Goal: Task Accomplishment & Management: Complete application form

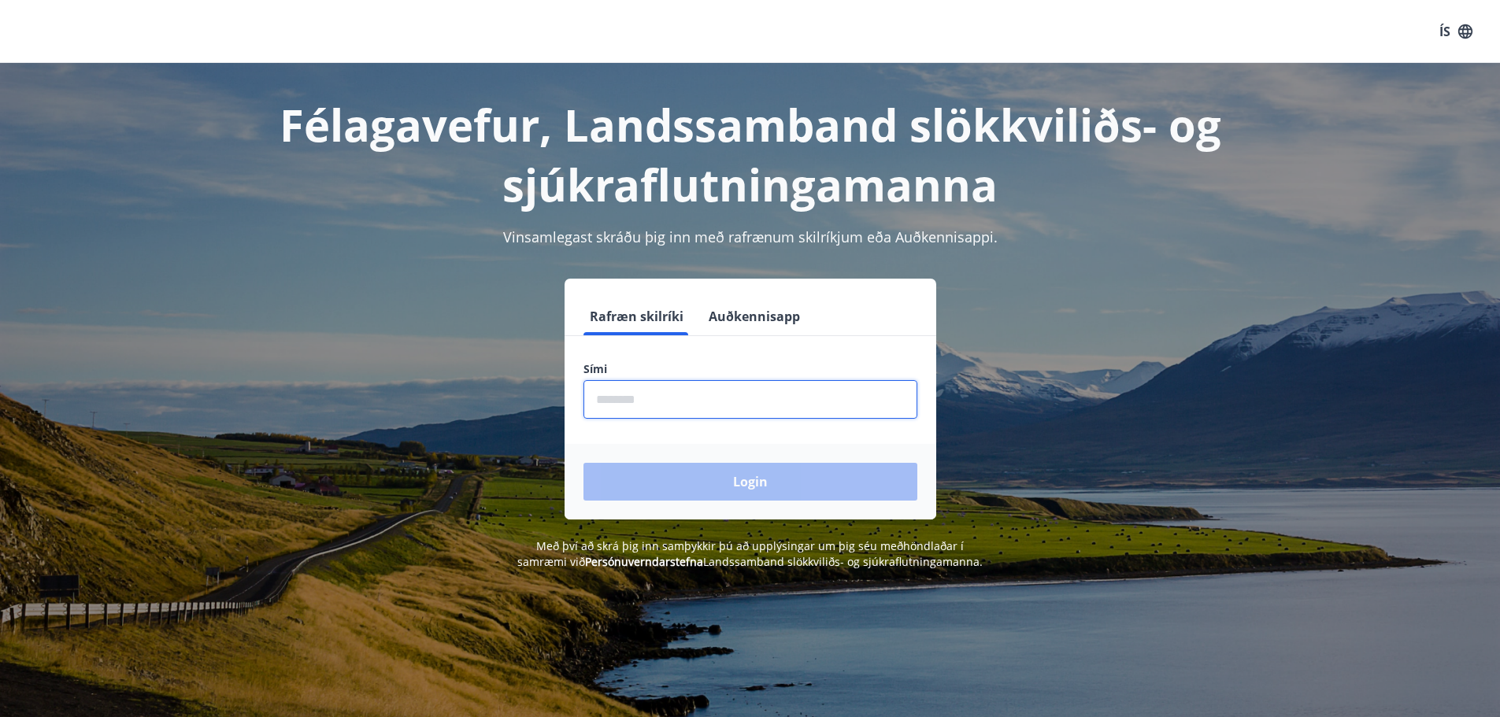
click at [655, 394] on input "phone" at bounding box center [750, 399] width 334 height 39
type input "********"
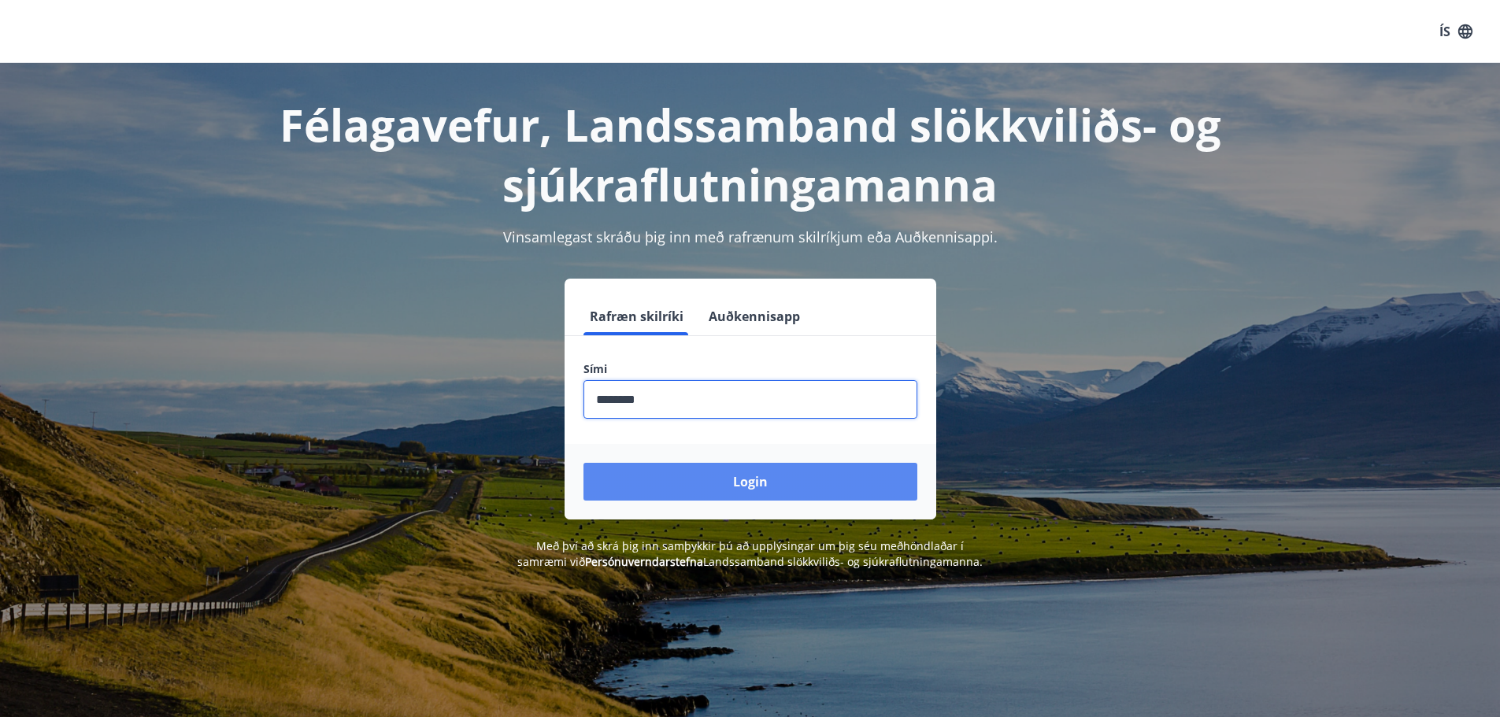
click at [742, 485] on button "Login" at bounding box center [750, 482] width 334 height 38
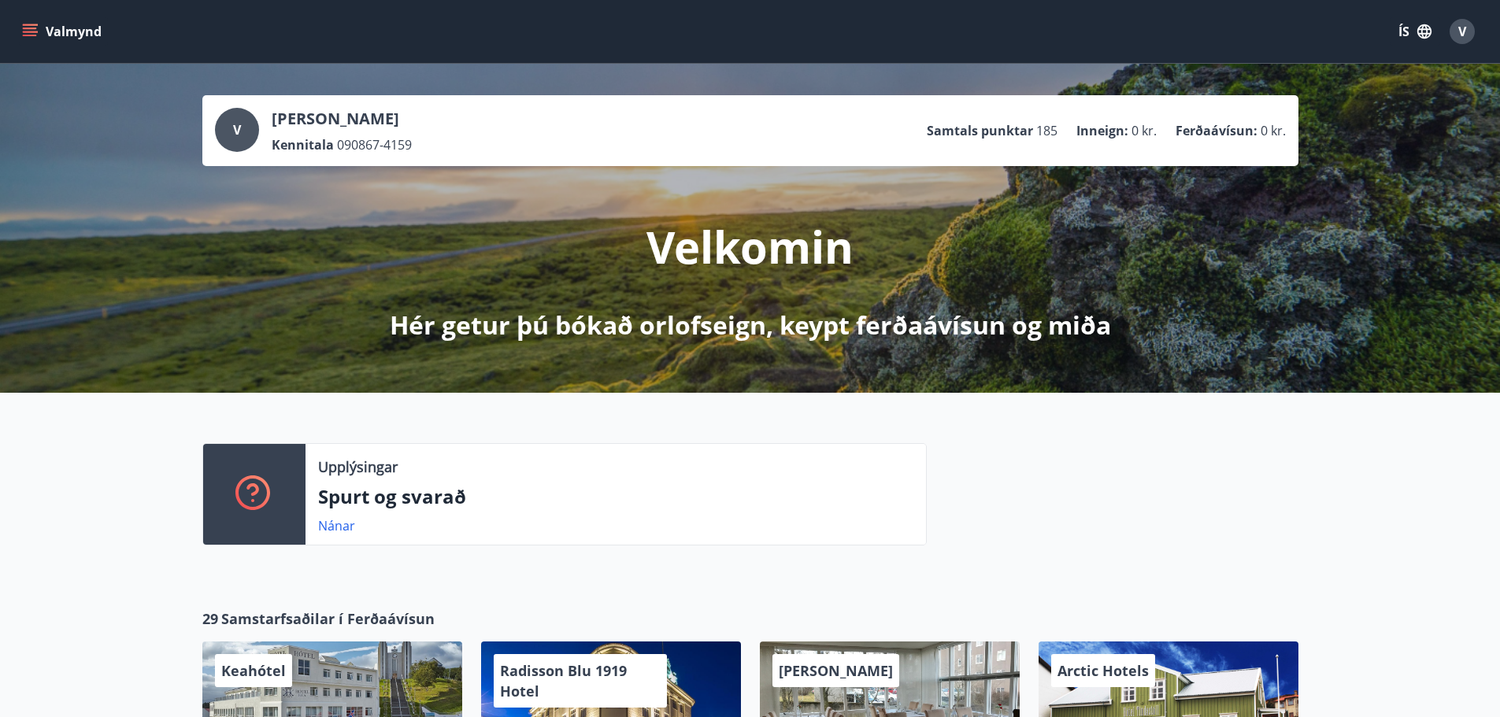
click at [34, 33] on icon "menu" at bounding box center [30, 32] width 16 height 16
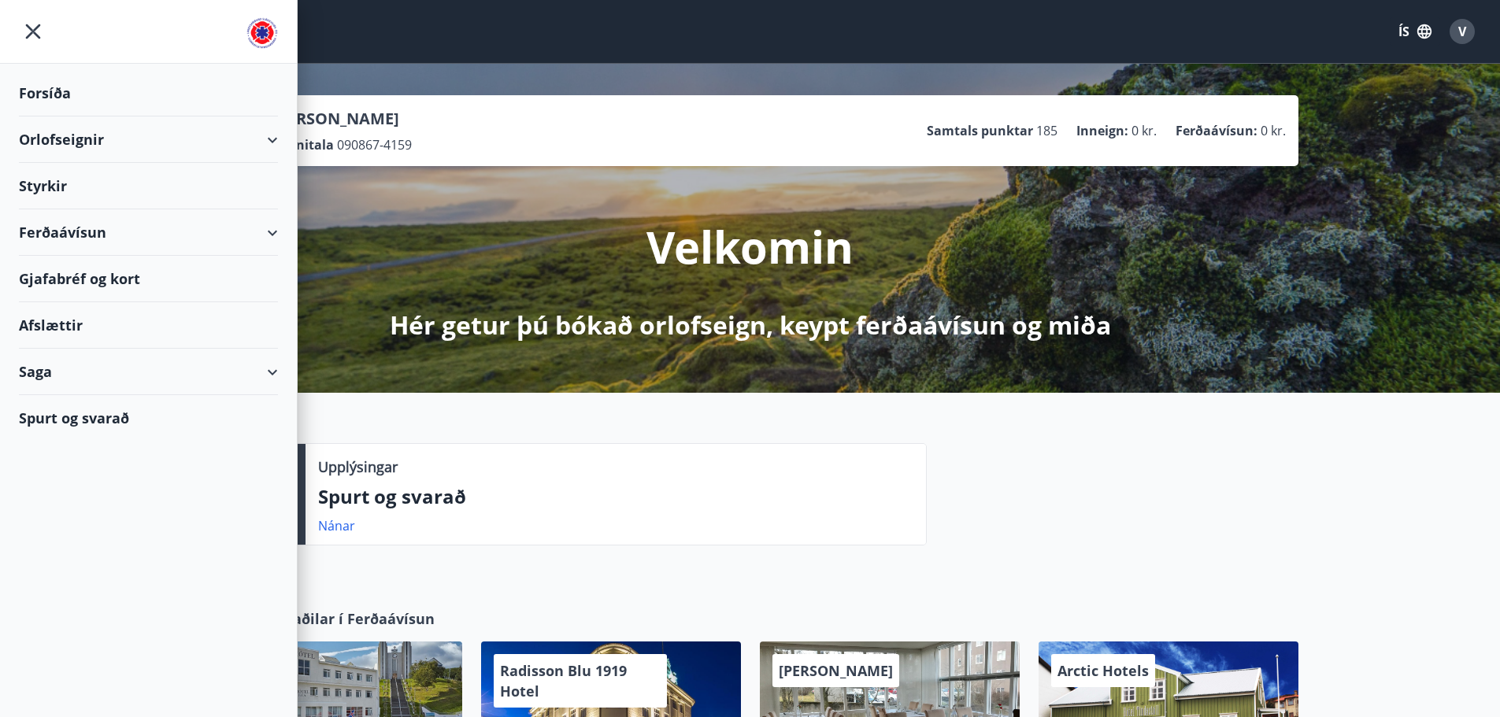
click at [46, 117] on div "Styrkir" at bounding box center [148, 93] width 259 height 46
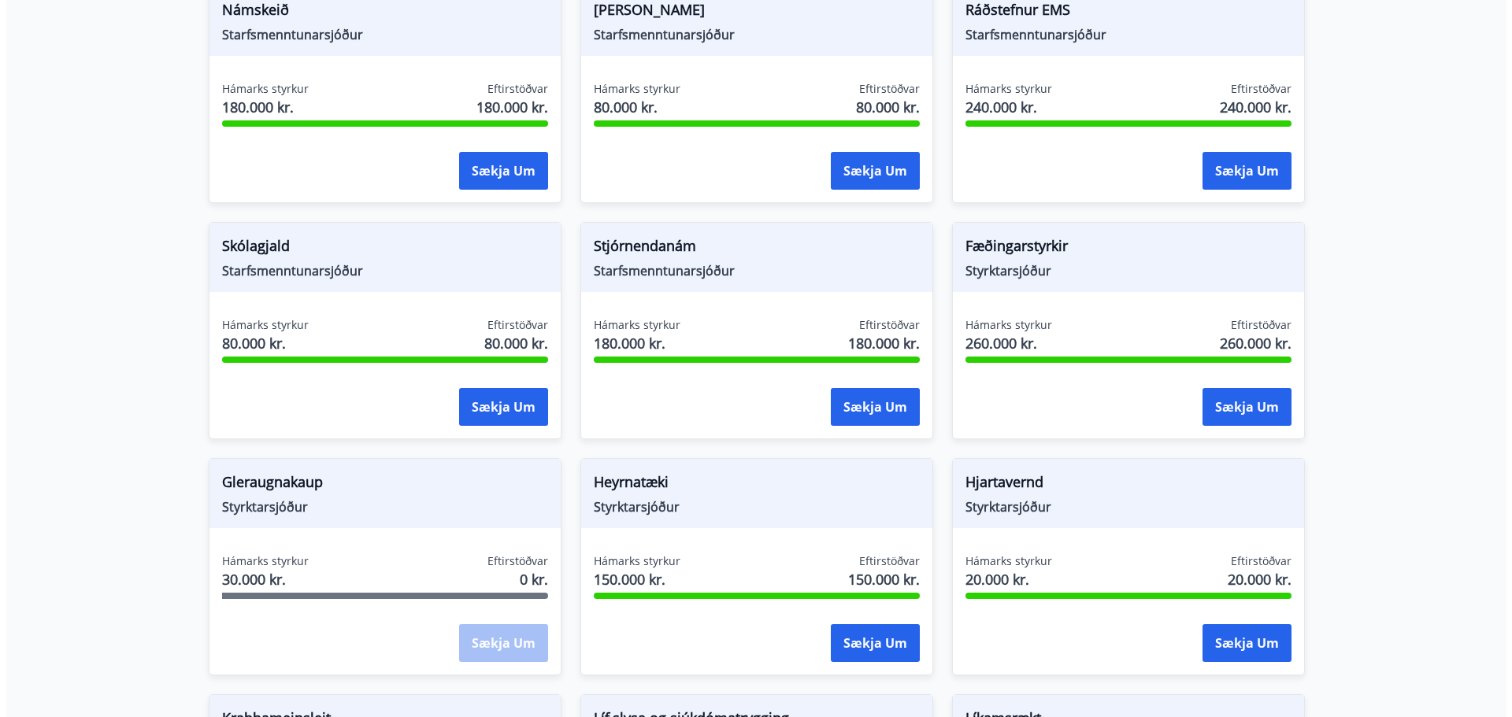
scroll to position [551, 0]
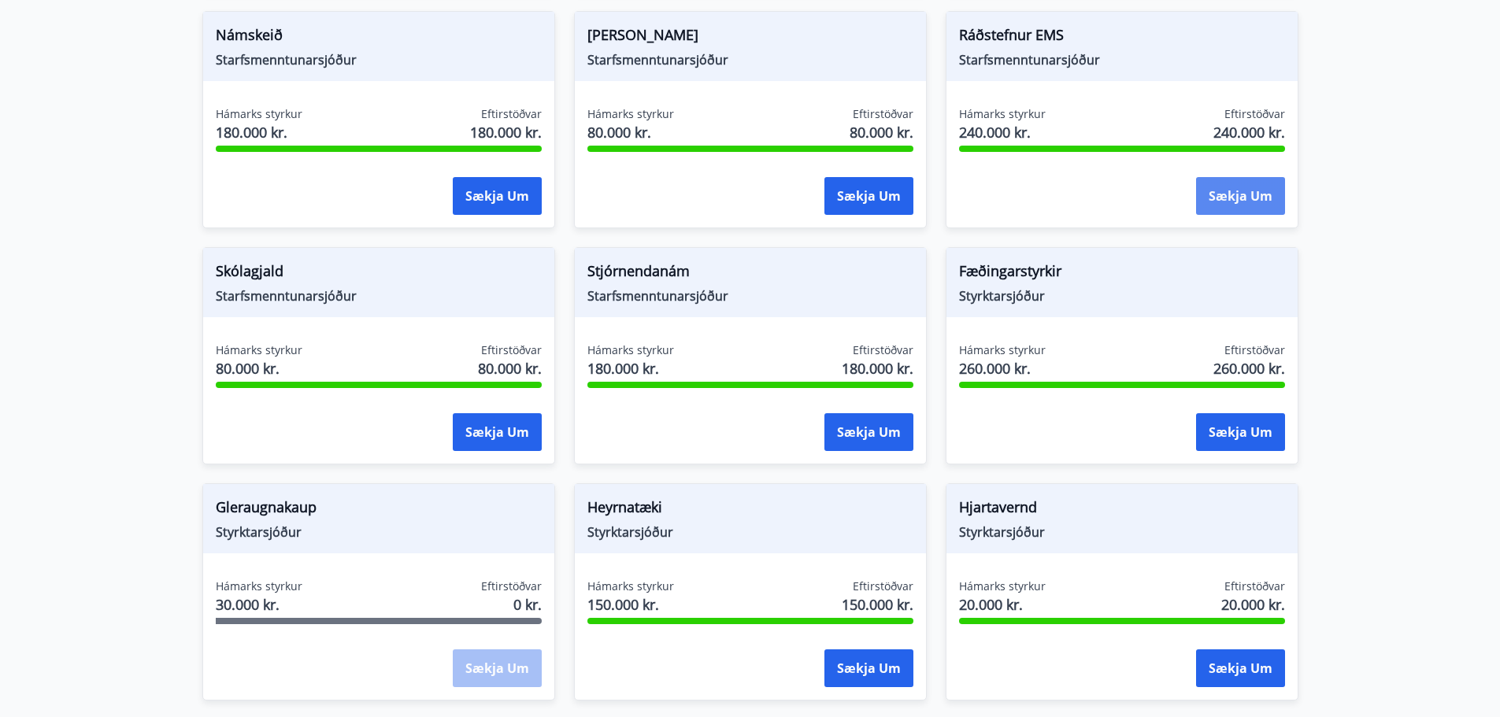
click at [1257, 200] on button "Sækja um" at bounding box center [1240, 196] width 89 height 38
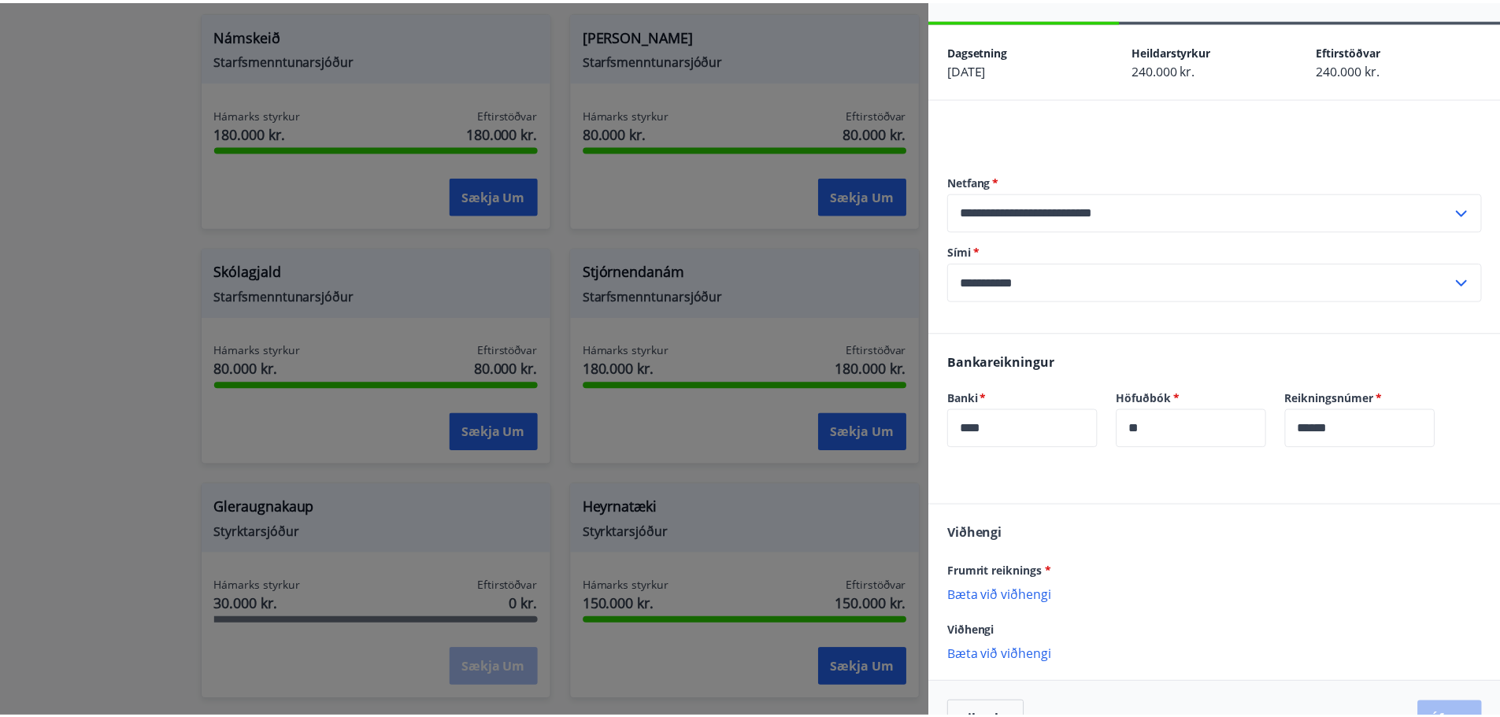
scroll to position [0, 0]
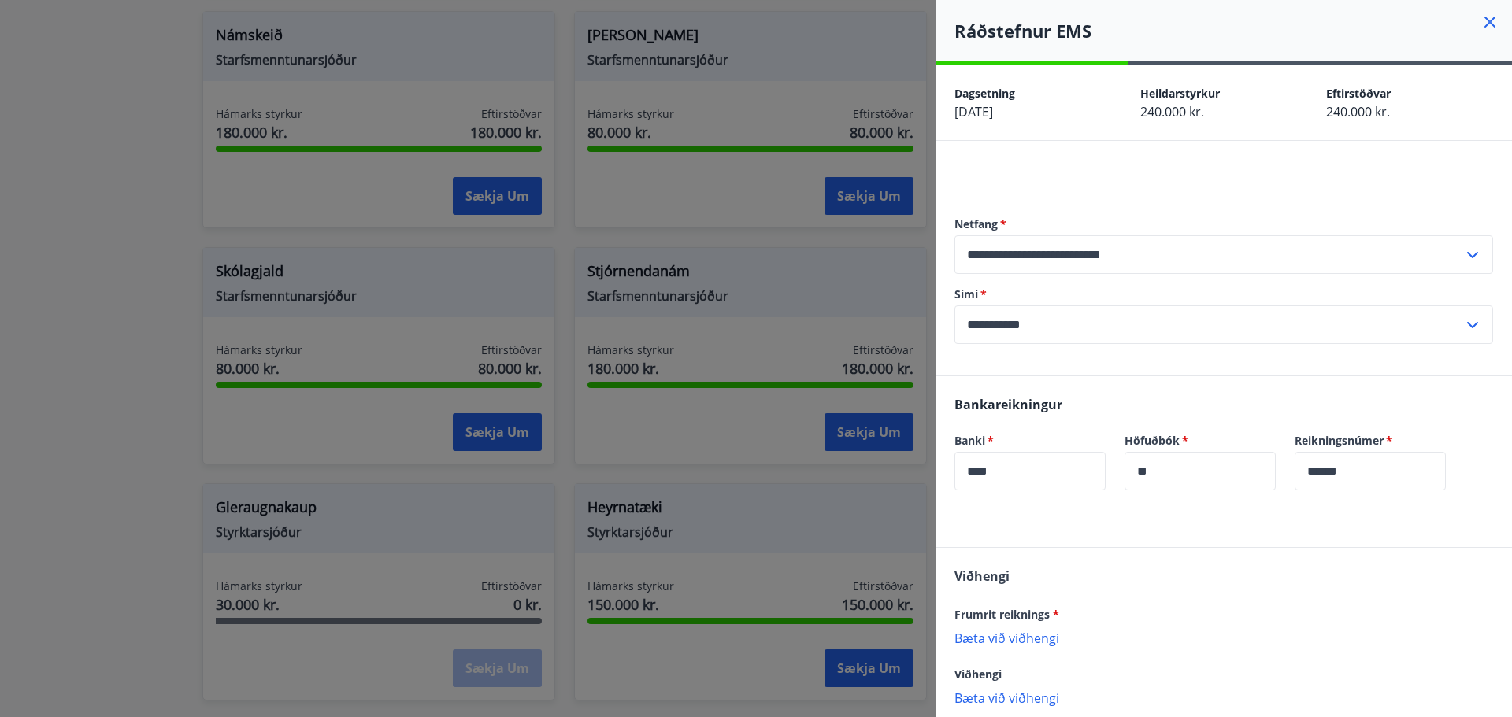
click at [1484, 20] on icon at bounding box center [1489, 22] width 11 height 11
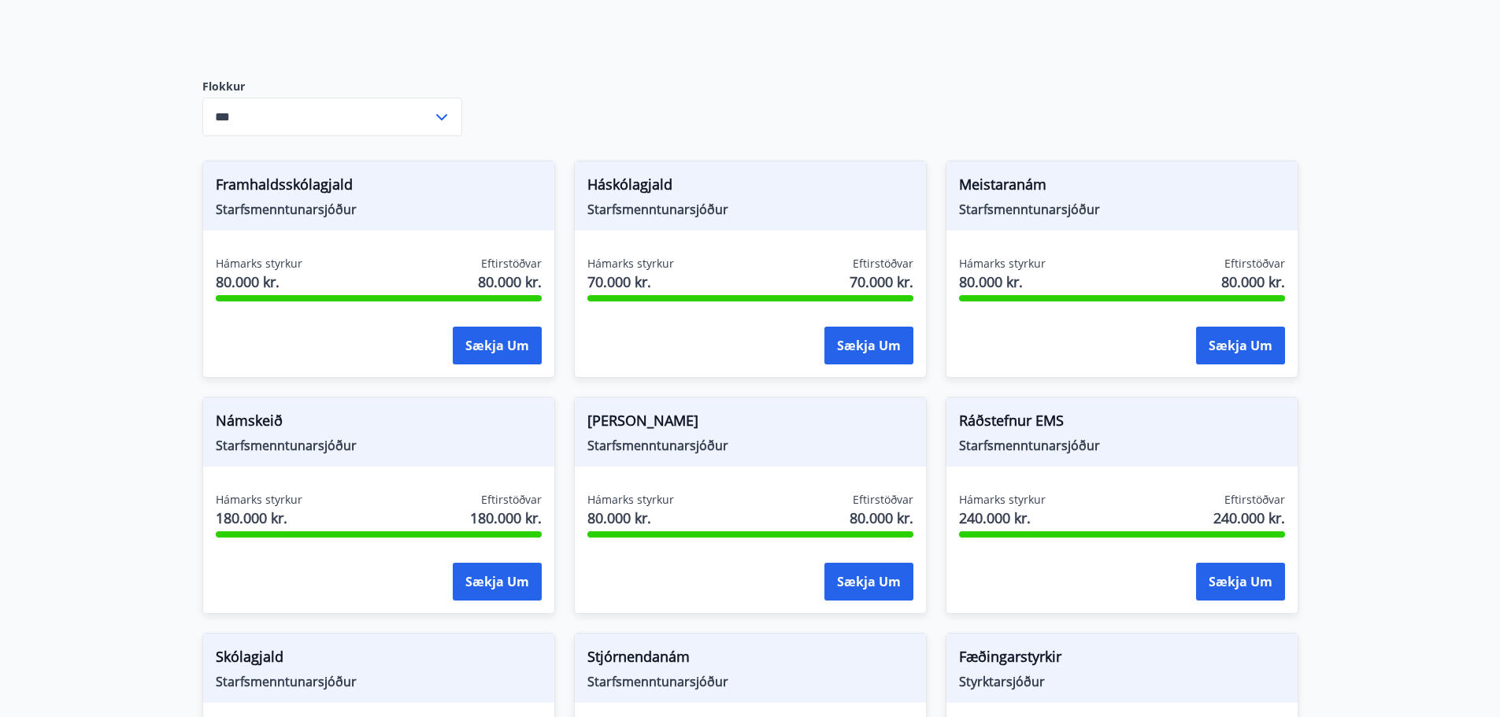
scroll to position [157, 0]
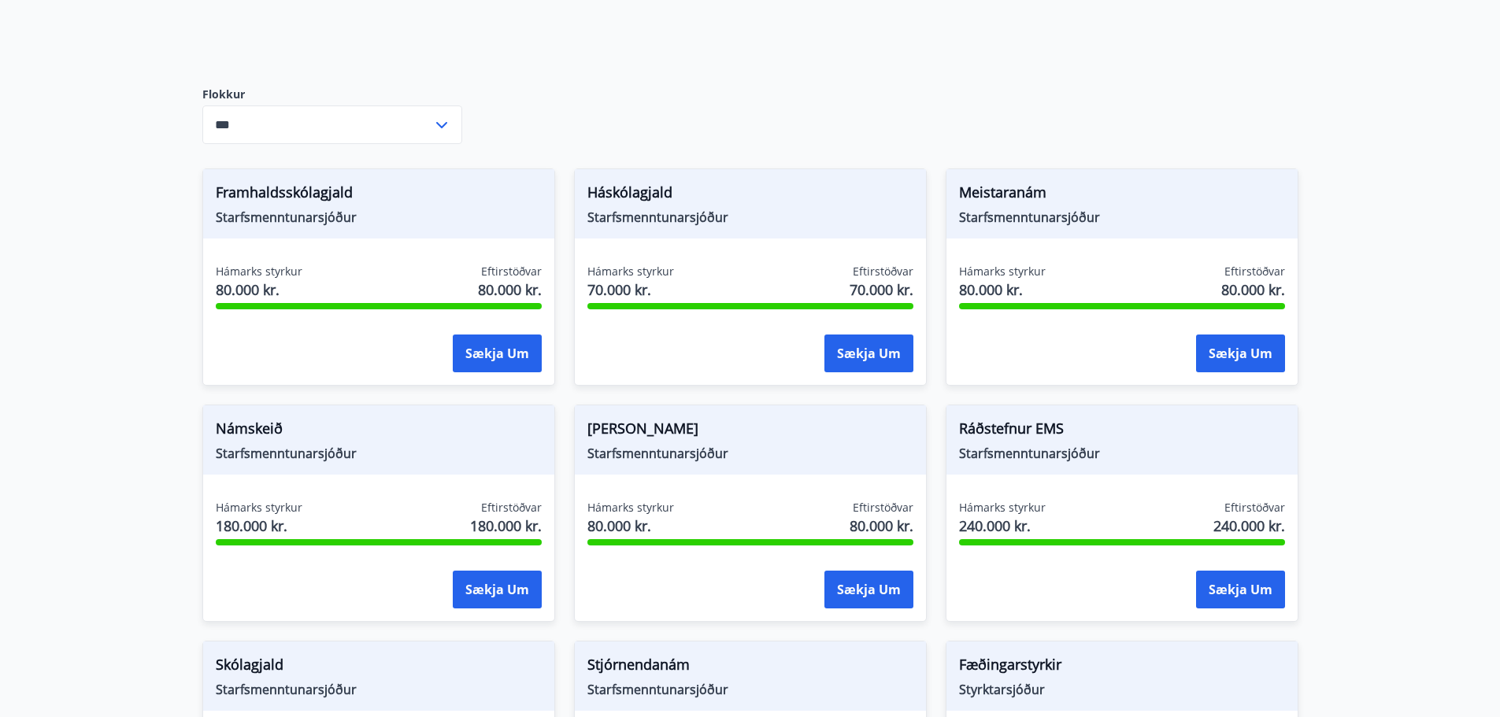
click at [445, 122] on icon at bounding box center [441, 125] width 19 height 19
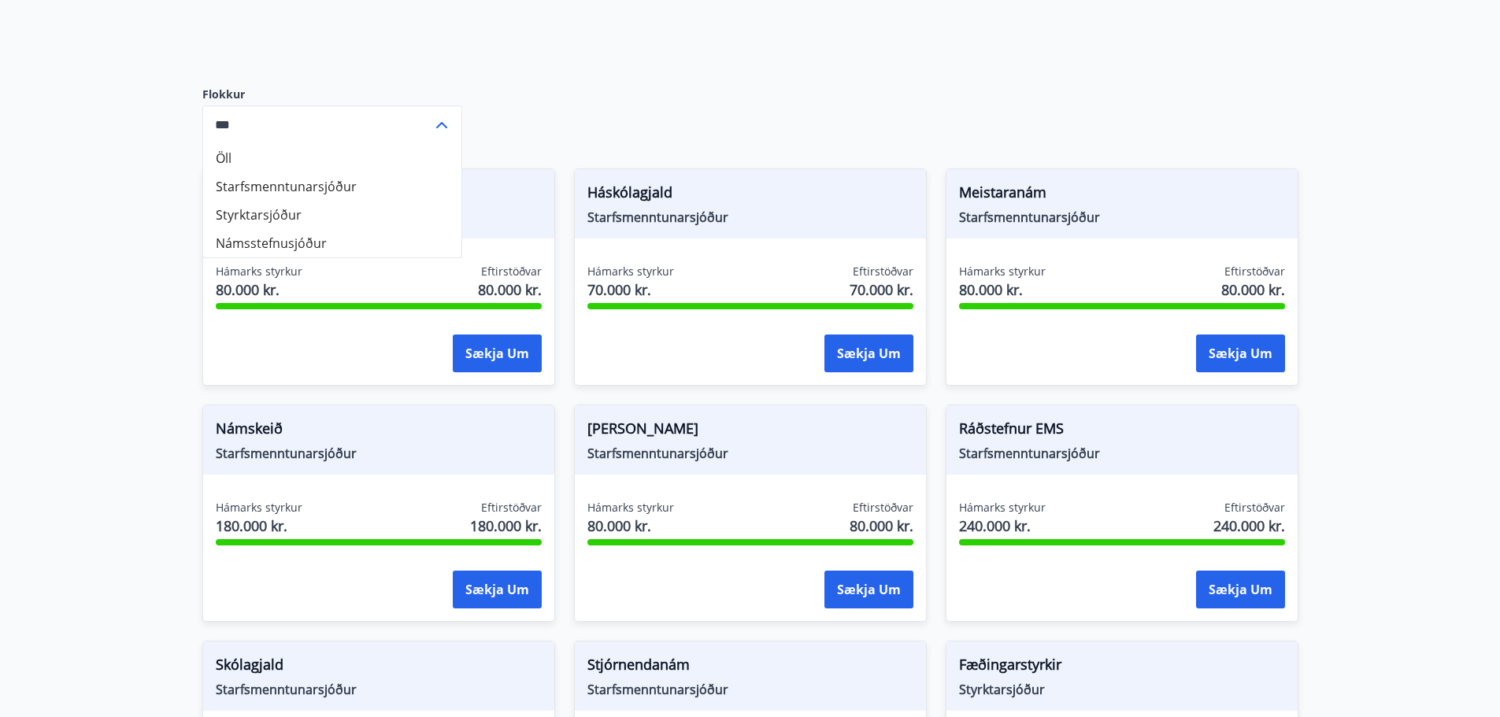
click at [284, 209] on li "Styrktarsjóður" at bounding box center [332, 215] width 258 height 28
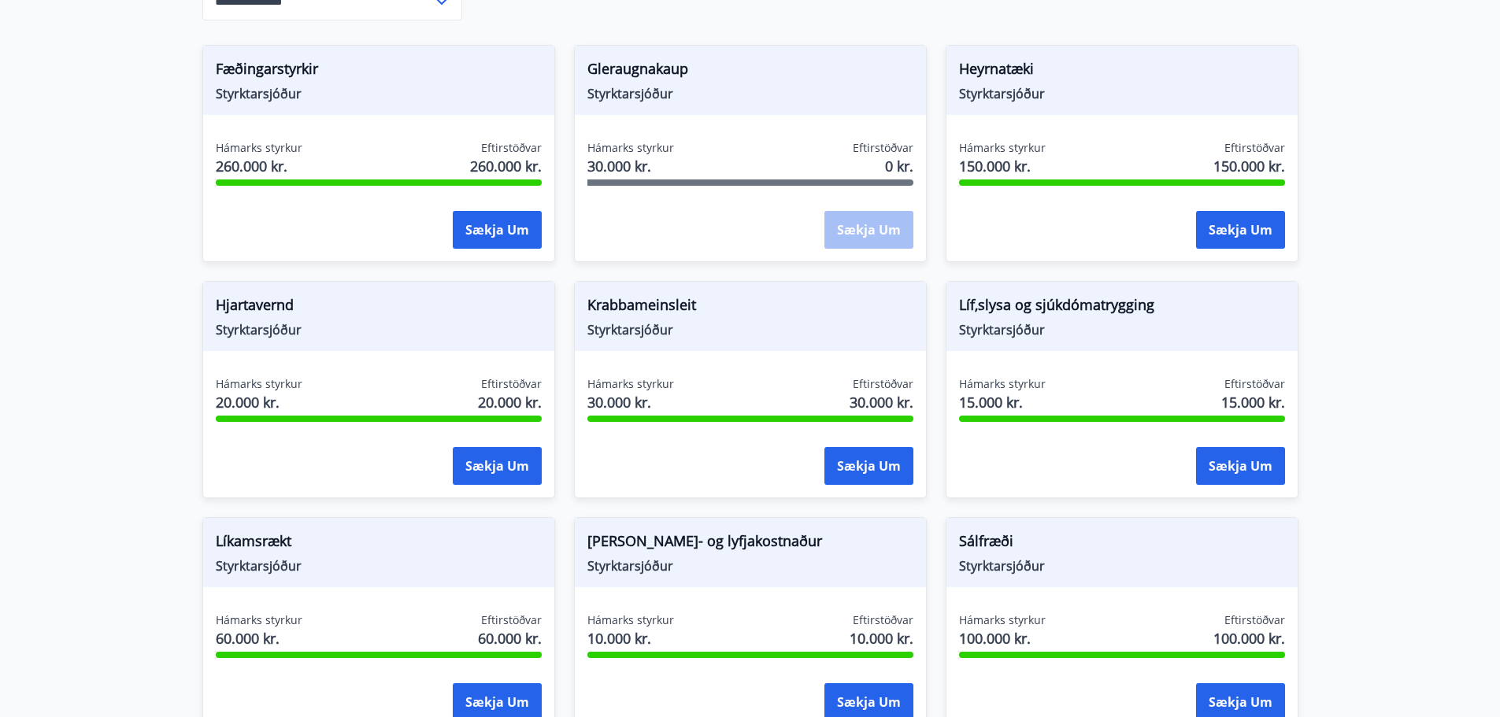
scroll to position [213, 0]
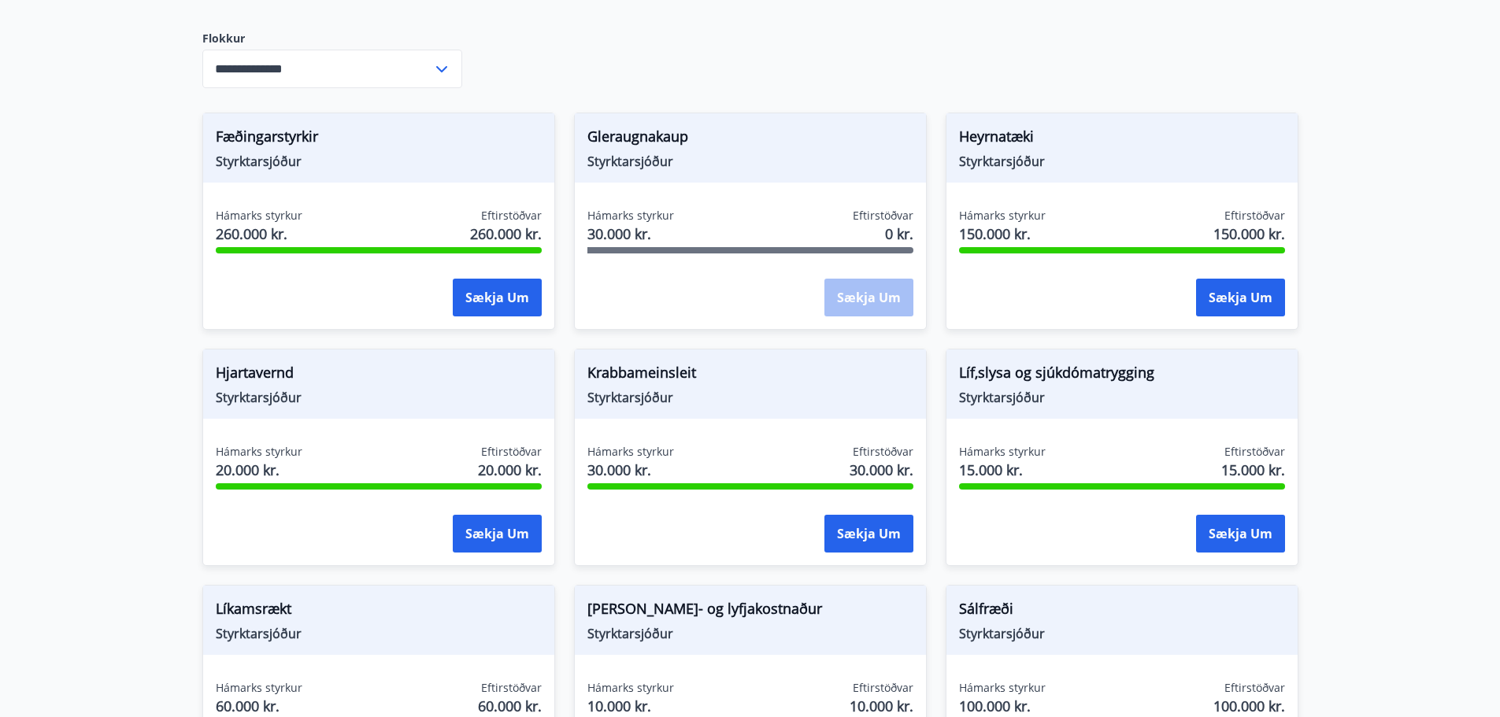
click at [443, 68] on icon at bounding box center [441, 69] width 19 height 19
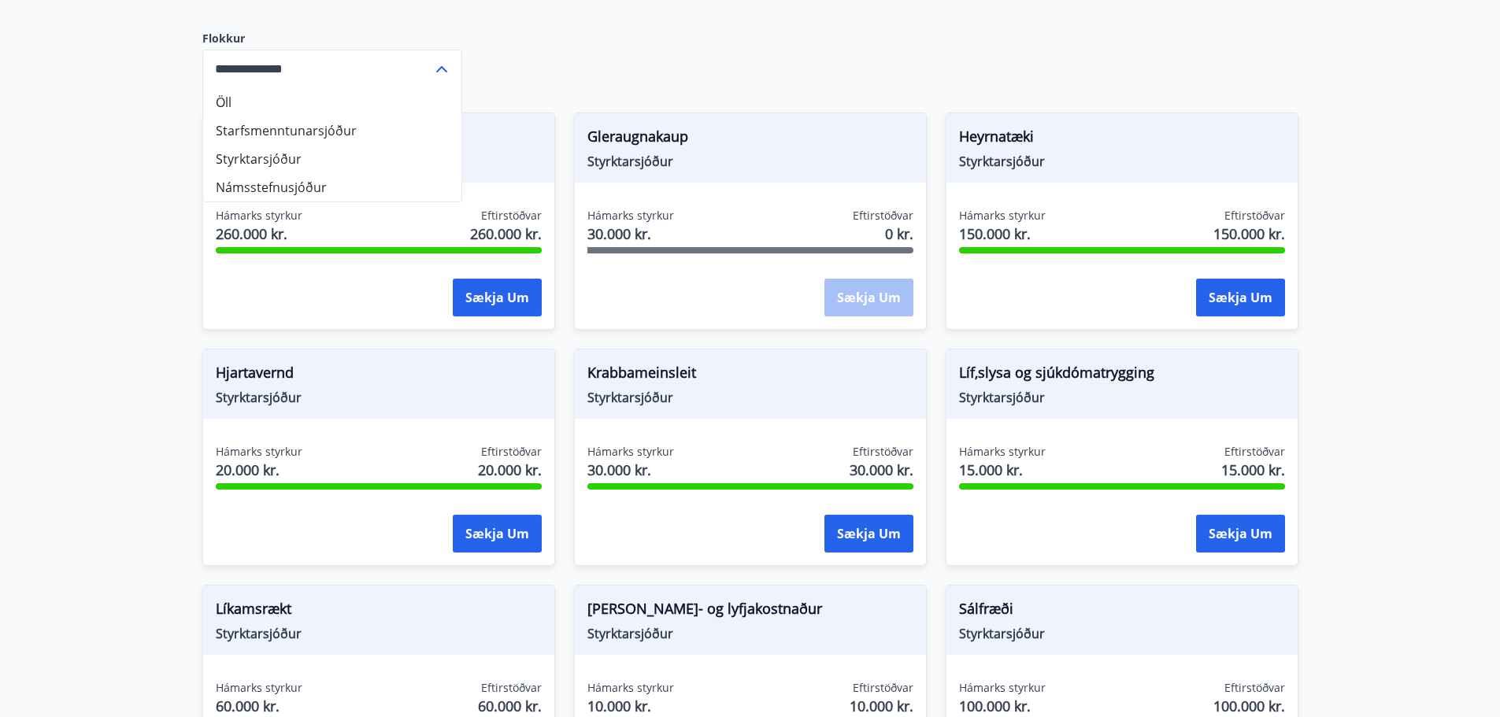
click at [319, 129] on li "Starfsmenntunarsjóður" at bounding box center [332, 131] width 258 height 28
type input "**********"
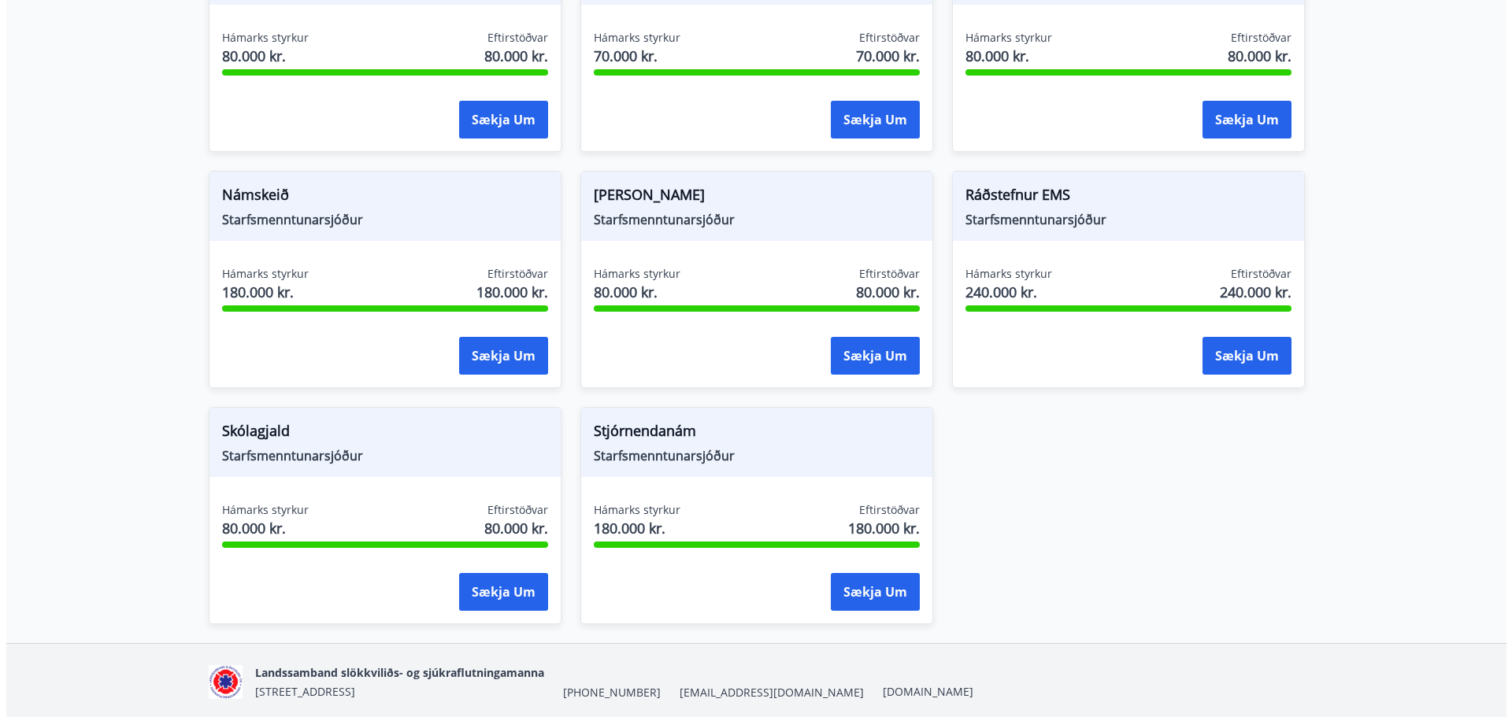
scroll to position [450, 0]
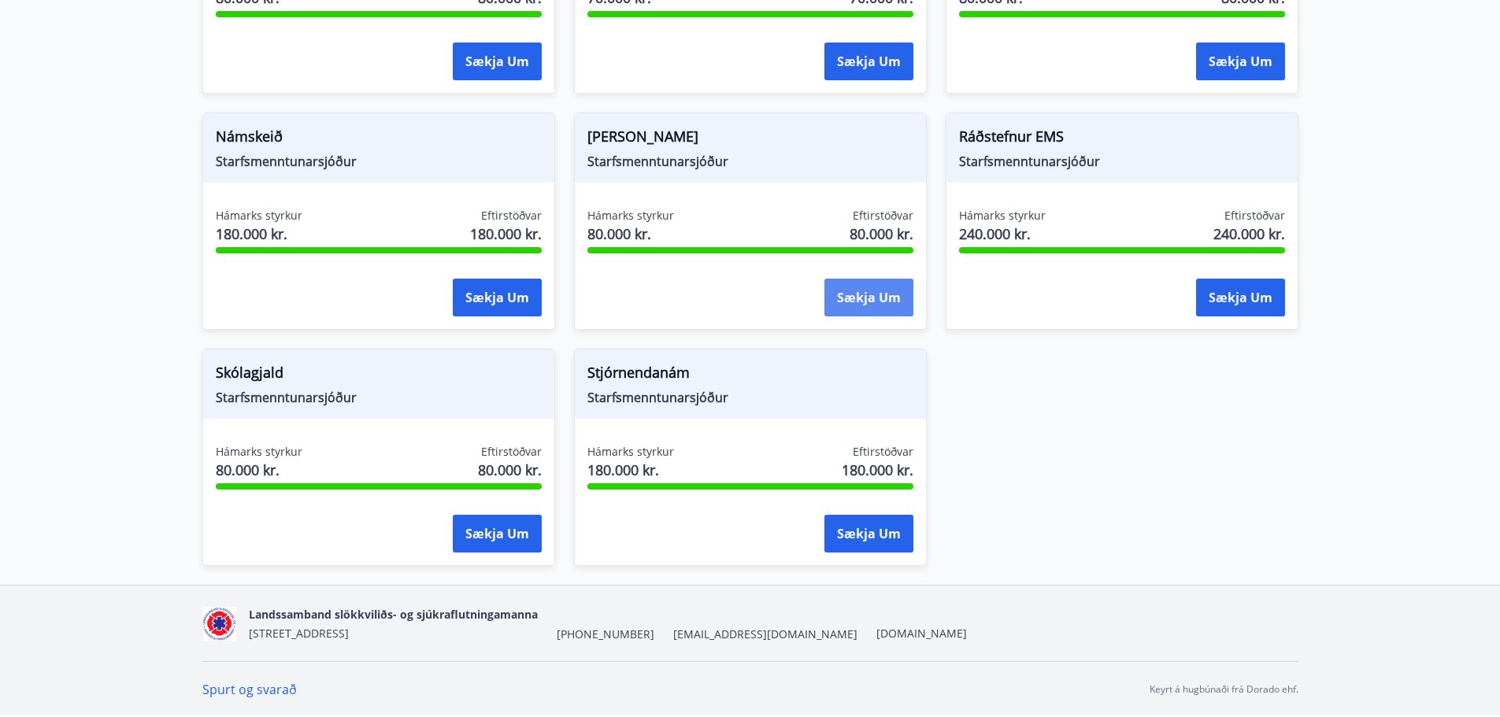
click at [875, 300] on button "Sækja um" at bounding box center [868, 298] width 89 height 38
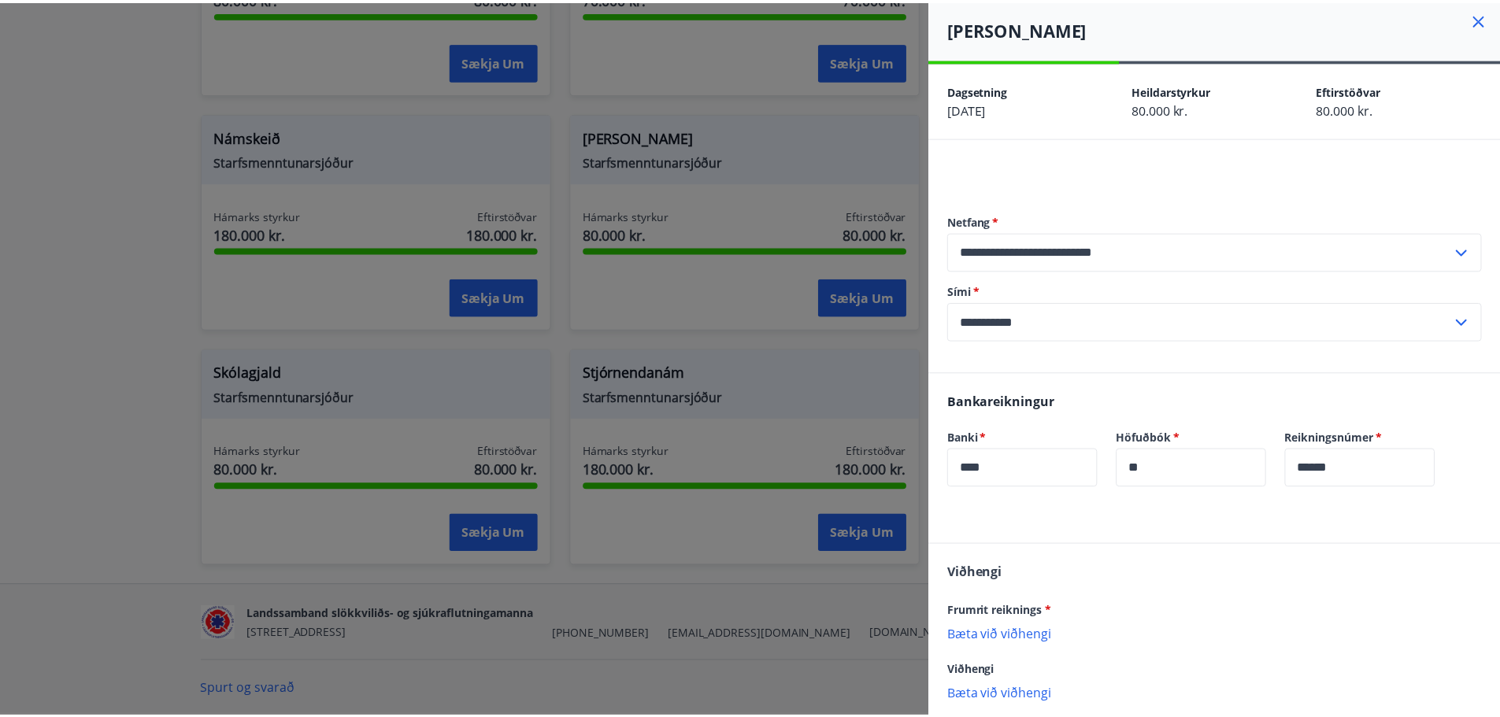
scroll to position [0, 0]
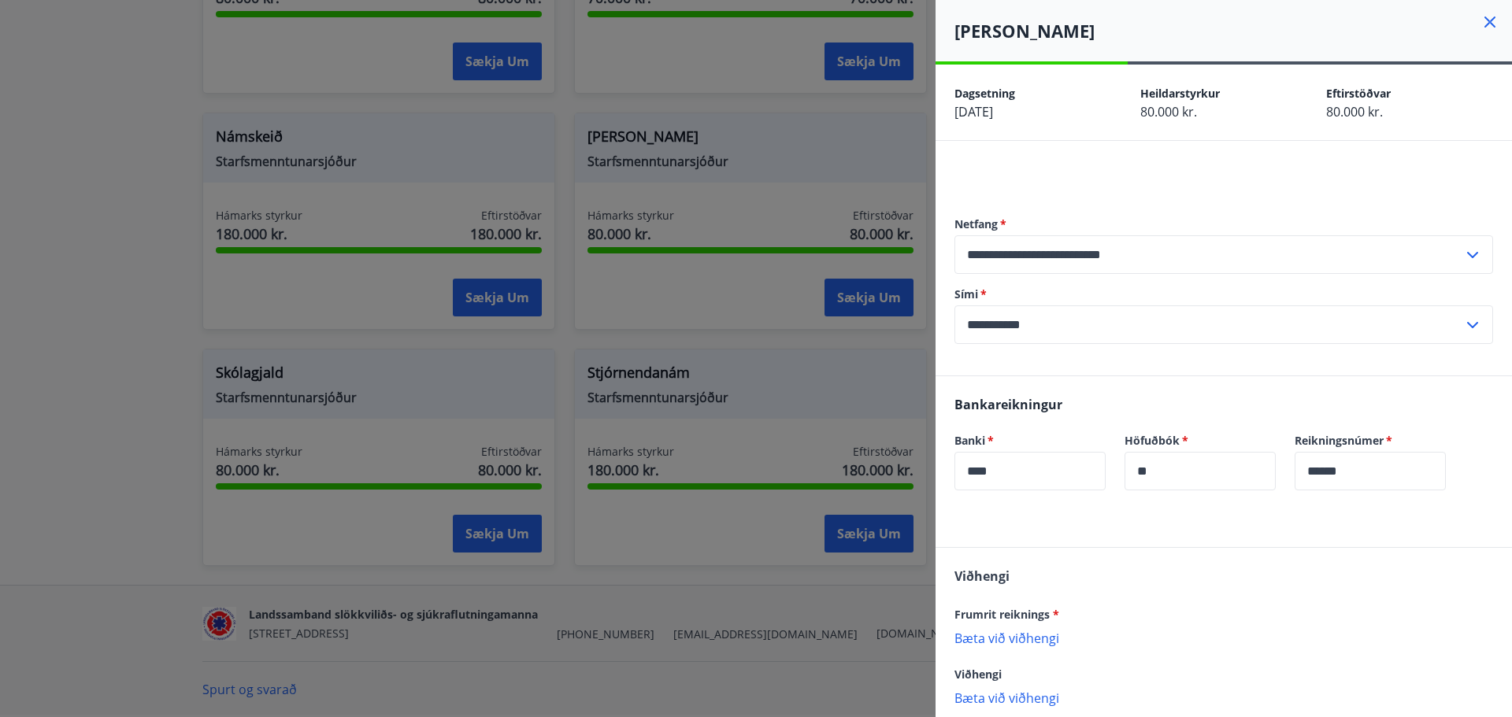
click at [1480, 25] on icon at bounding box center [1489, 22] width 19 height 19
